Goal: Register for event/course

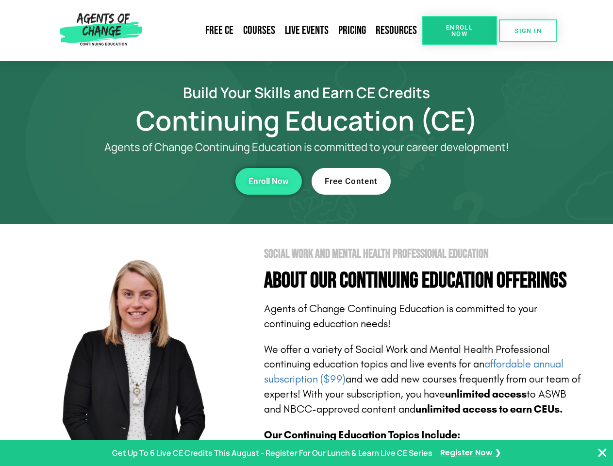
click at [306, 233] on section "Social Work and Mental Health Professional Education About Our Continuing Educa…" at bounding box center [306, 428] width 613 height 408
click at [459, 31] on span "Enroll Now" at bounding box center [459, 30] width 44 height 13
click at [528, 31] on span "SIGN IN" at bounding box center [527, 31] width 27 height 6
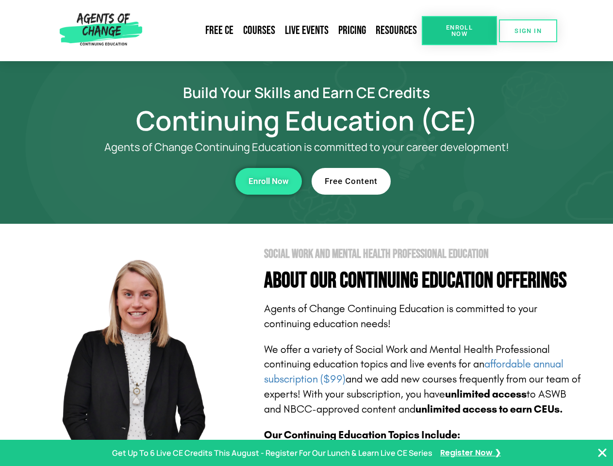
click at [168, 181] on div "Enroll Now" at bounding box center [168, 181] width 267 height 27
click at [268, 181] on span "Enroll Now" at bounding box center [269, 181] width 40 height 8
click at [445, 181] on div "Free Content" at bounding box center [445, 181] width 267 height 27
